Goal: Information Seeking & Learning: Check status

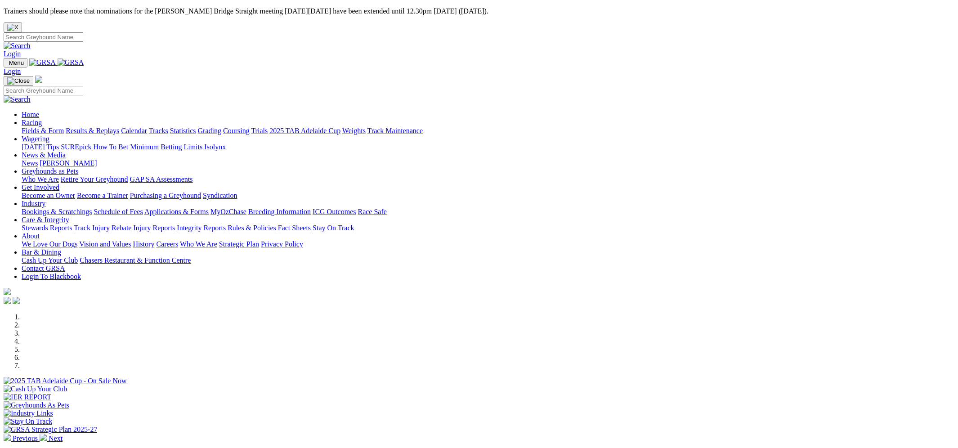
click at [119, 127] on link "Results & Replays" at bounding box center [93, 131] width 54 height 8
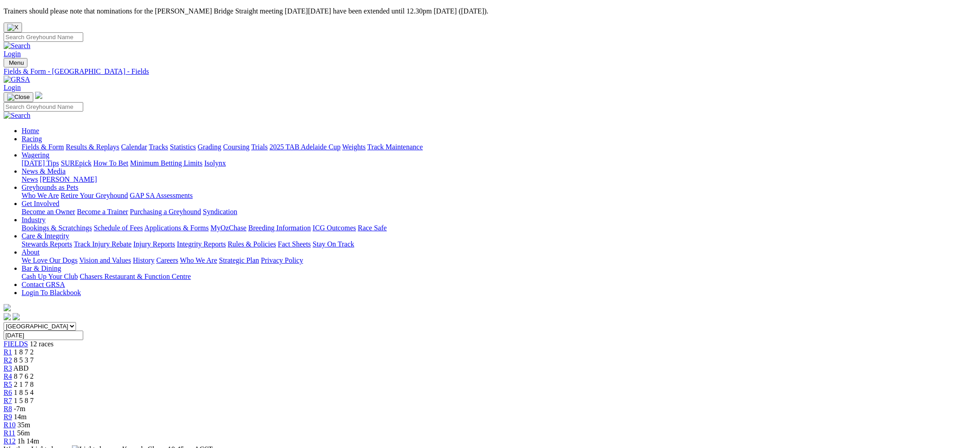
click at [358, 364] on div "R3 ABD" at bounding box center [479, 368] width 950 height 8
